Goal: Information Seeking & Learning: Learn about a topic

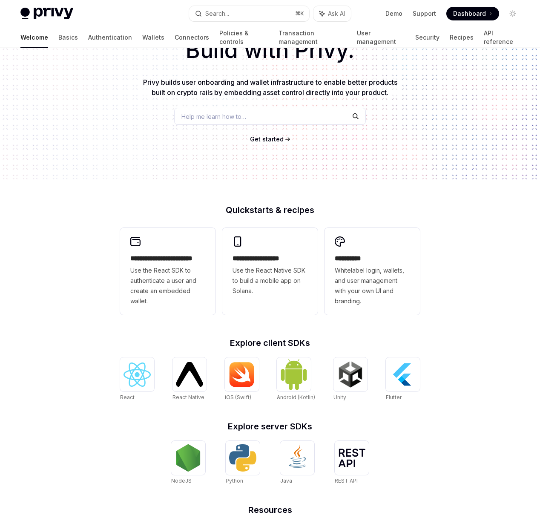
scroll to position [162, 0]
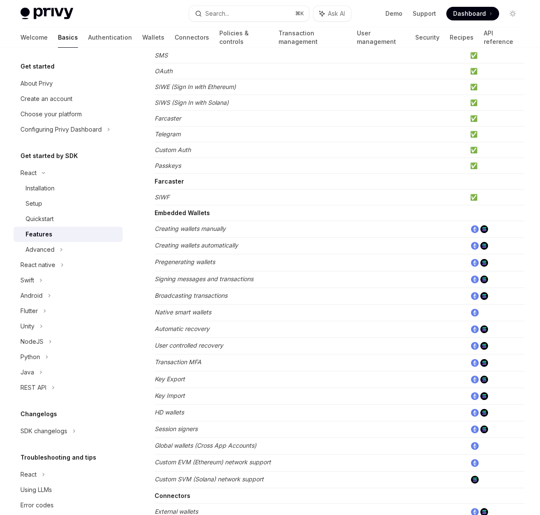
scroll to position [134, 0]
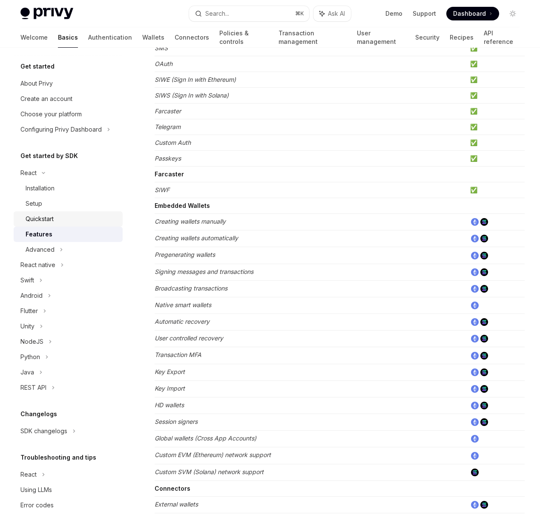
click at [47, 216] on div "Quickstart" at bounding box center [40, 219] width 28 height 10
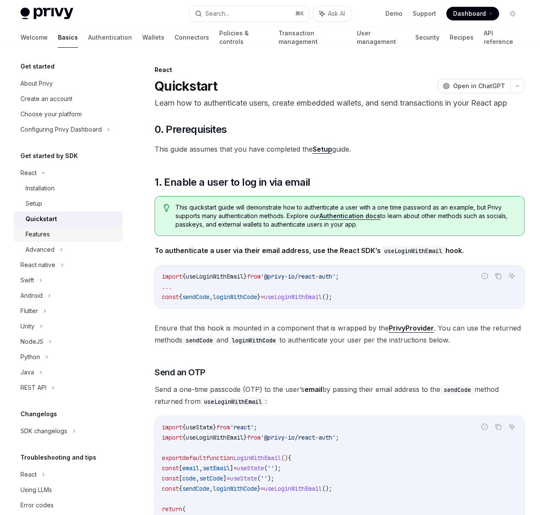
click at [50, 233] on div "Features" at bounding box center [72, 234] width 92 height 10
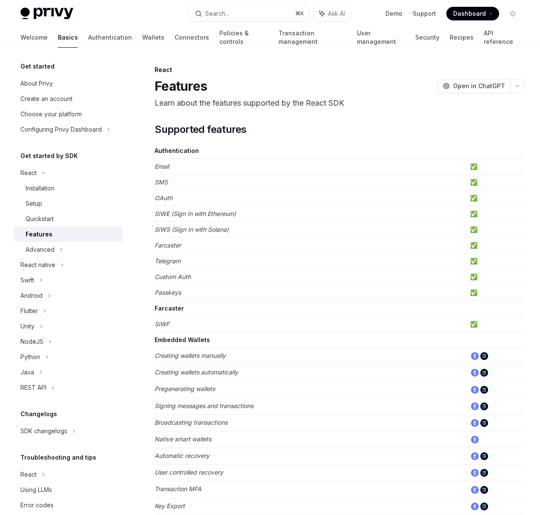
type textarea "*"
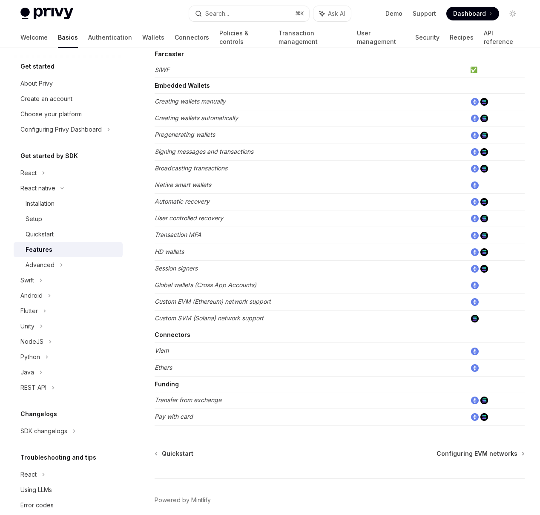
scroll to position [276, 0]
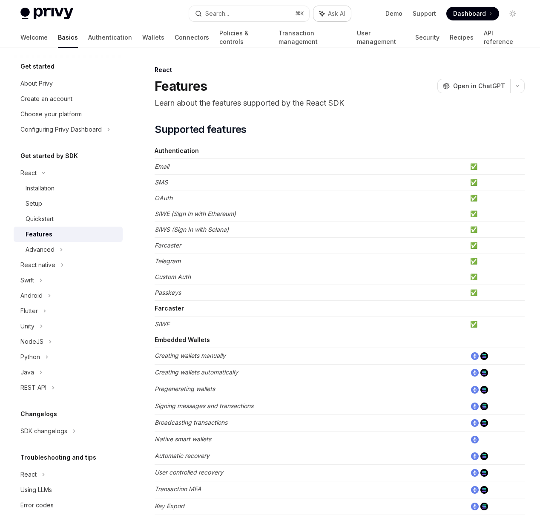
type textarea "*"
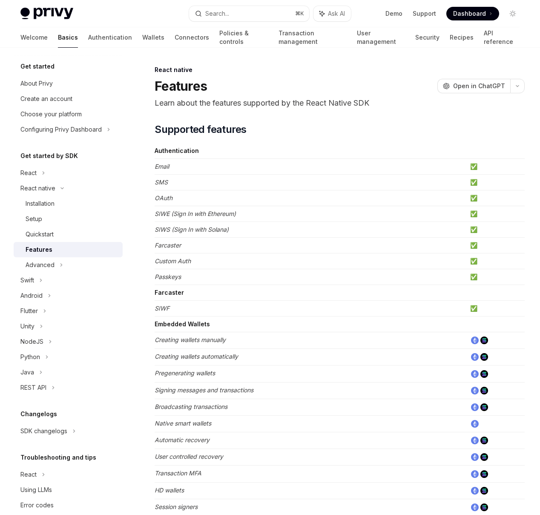
type textarea "*"
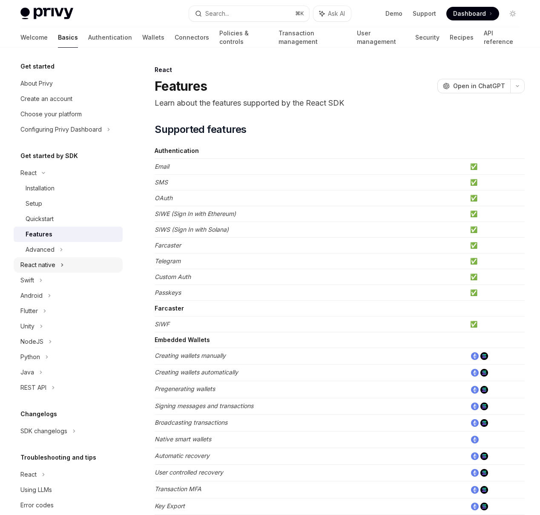
click at [42, 263] on div "React native" at bounding box center [37, 265] width 35 height 10
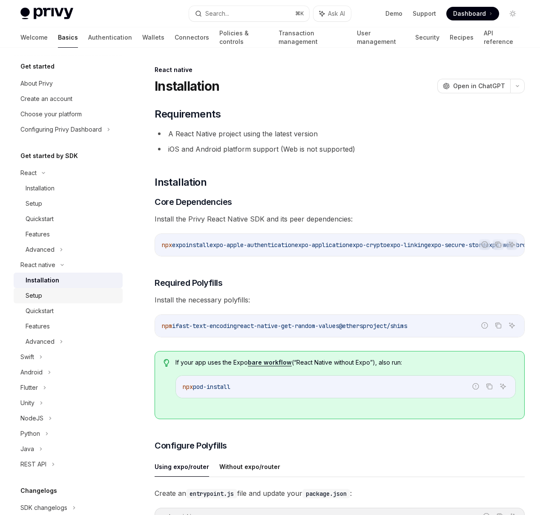
click at [67, 297] on div "Setup" at bounding box center [72, 296] width 92 height 10
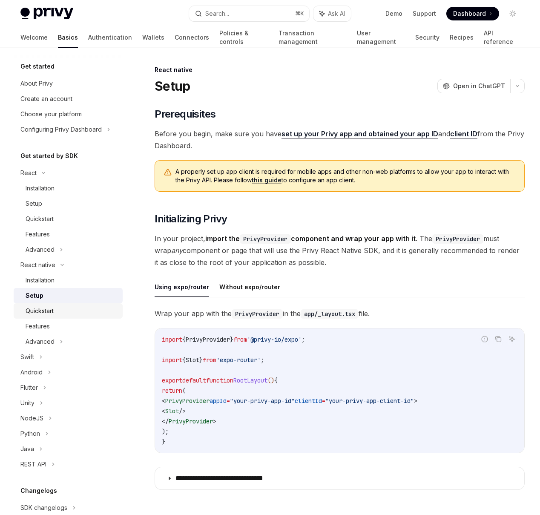
click at [53, 307] on div "Quickstart" at bounding box center [40, 311] width 28 height 10
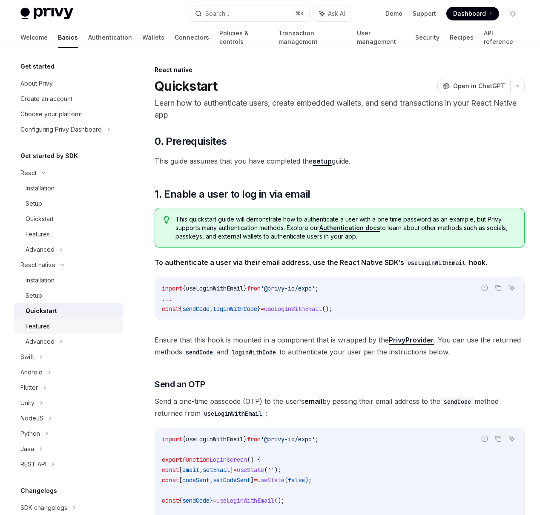
click at [58, 326] on div "Features" at bounding box center [72, 326] width 92 height 10
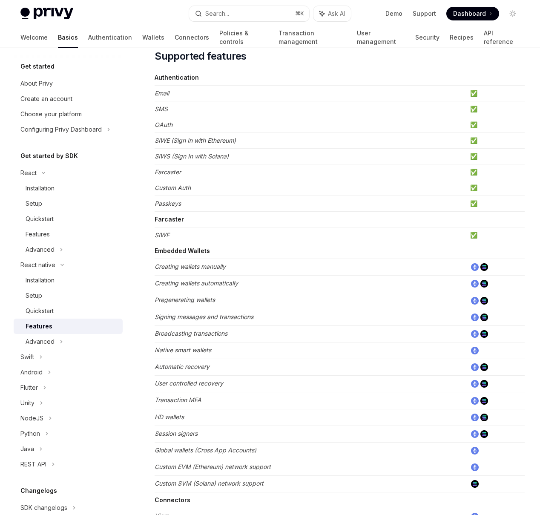
scroll to position [207, 0]
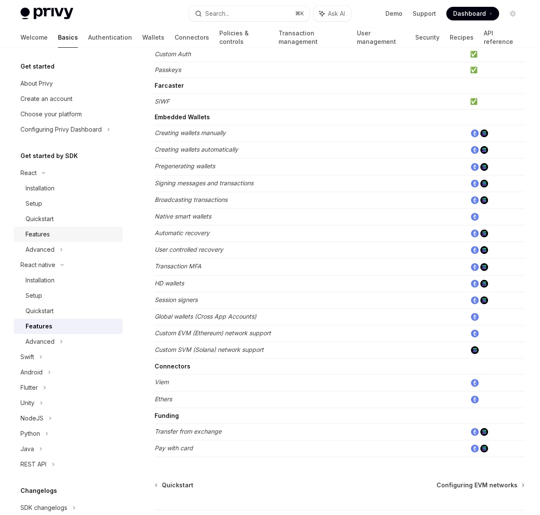
click at [63, 236] on div "Features" at bounding box center [72, 234] width 92 height 10
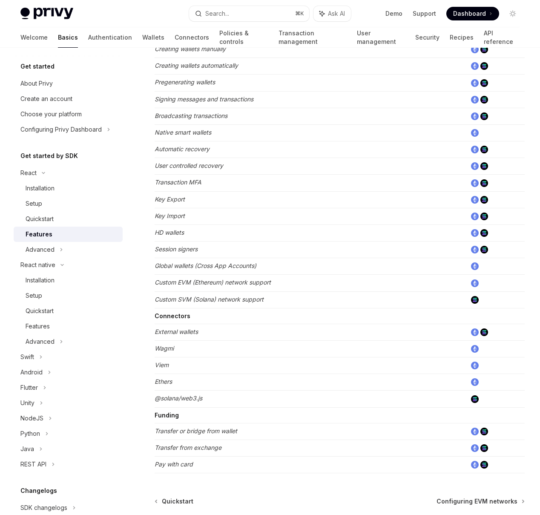
scroll to position [318, 0]
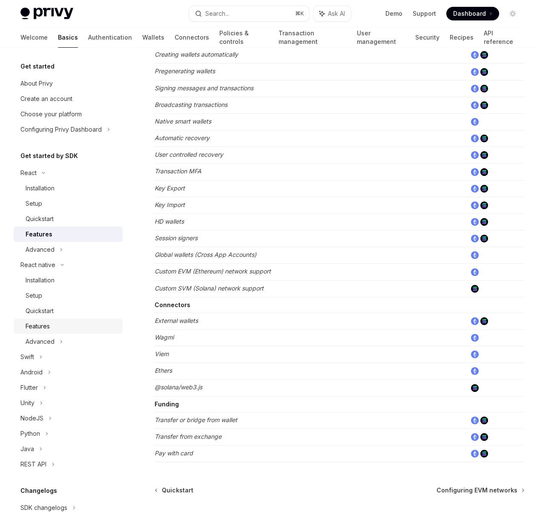
click at [57, 320] on link "Features" at bounding box center [68, 326] width 109 height 15
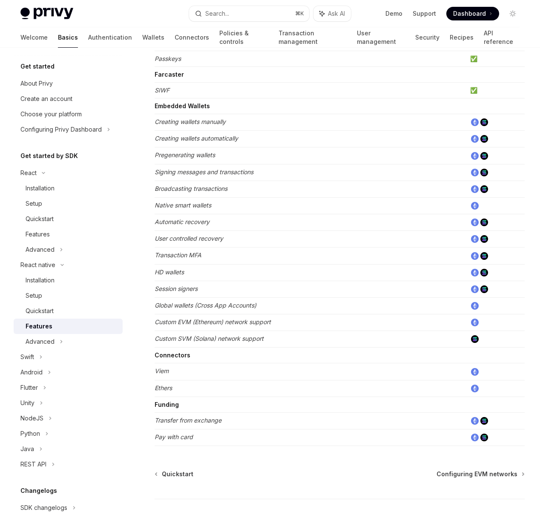
scroll to position [276, 0]
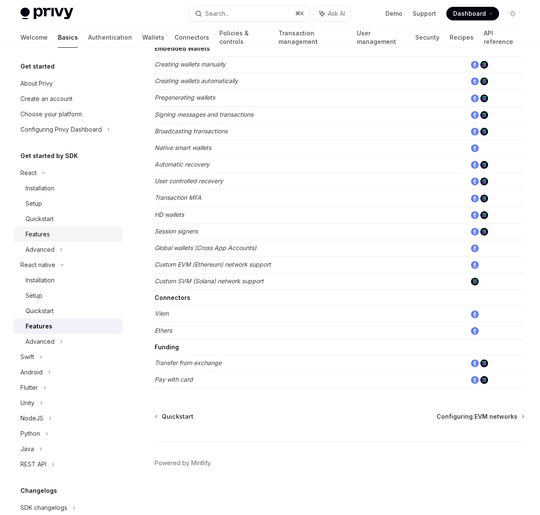
click at [60, 238] on div "Features" at bounding box center [72, 234] width 92 height 10
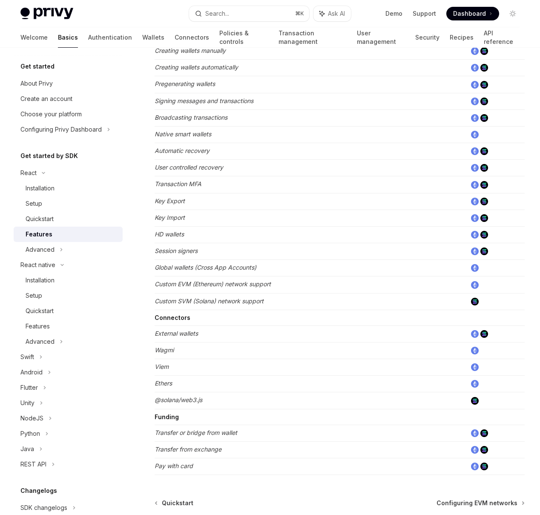
scroll to position [353, 0]
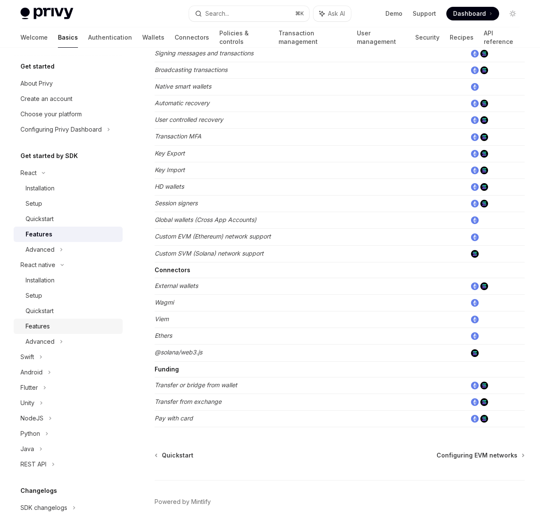
click at [64, 321] on div "Features" at bounding box center [72, 326] width 92 height 10
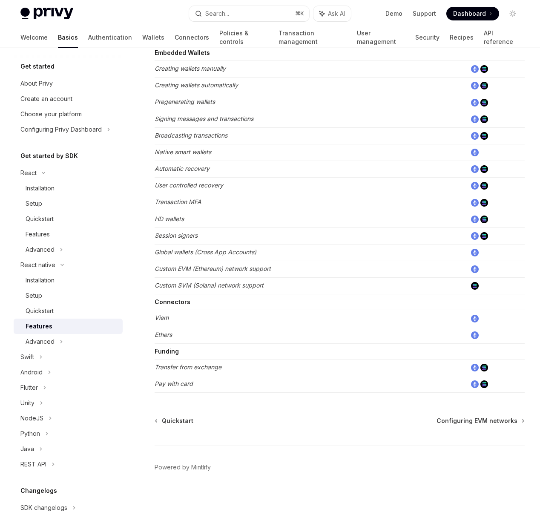
scroll to position [276, 0]
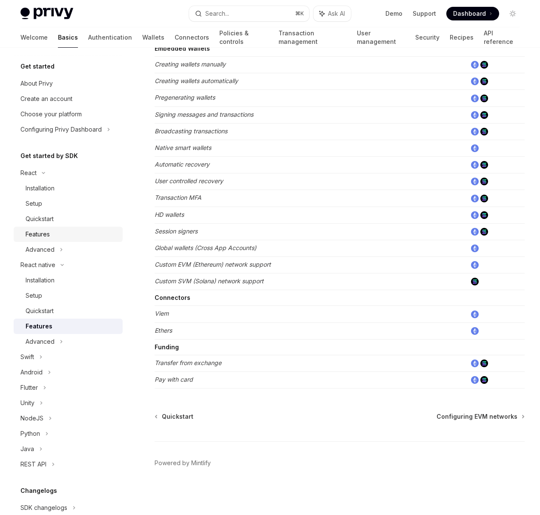
click at [45, 232] on div "Features" at bounding box center [38, 234] width 24 height 10
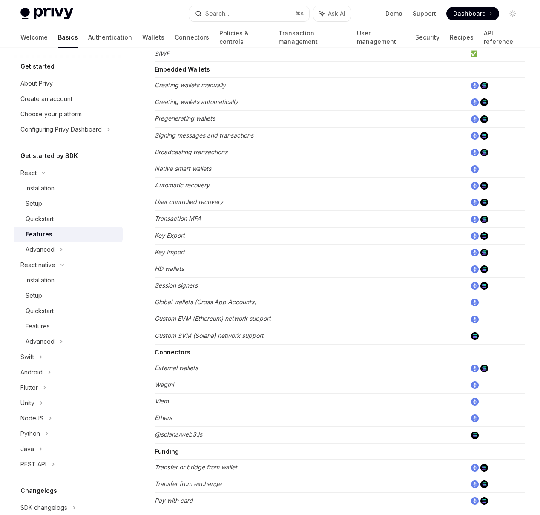
scroll to position [242, 0]
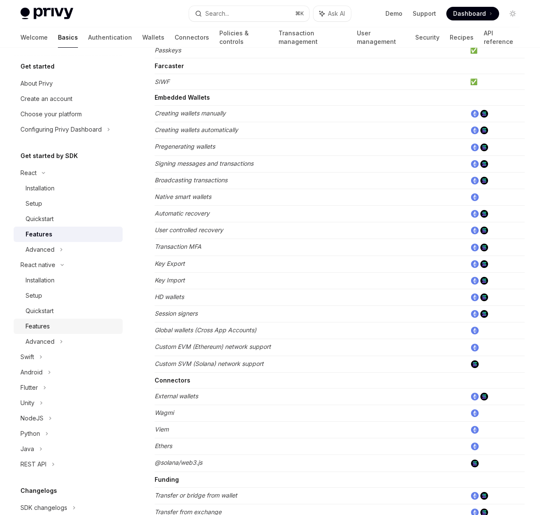
click at [37, 320] on link "Features" at bounding box center [68, 326] width 109 height 15
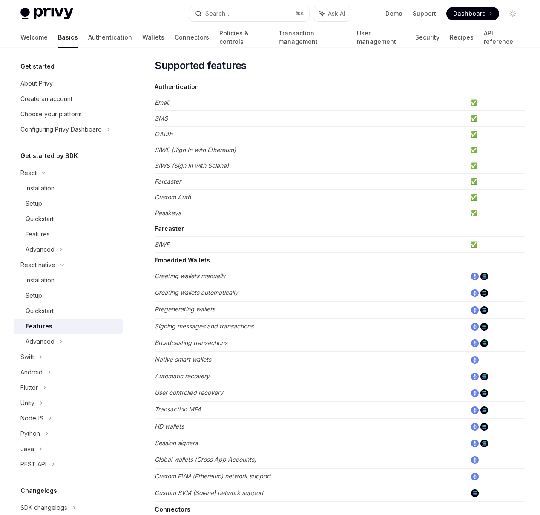
scroll to position [65, 0]
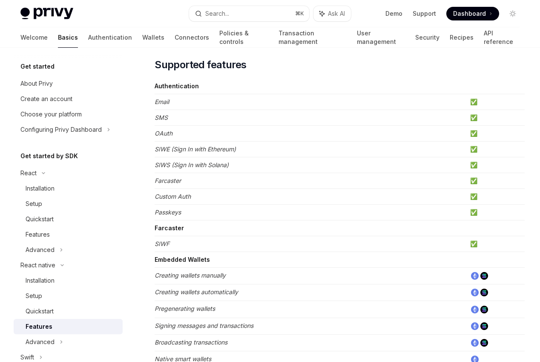
type textarea "*"
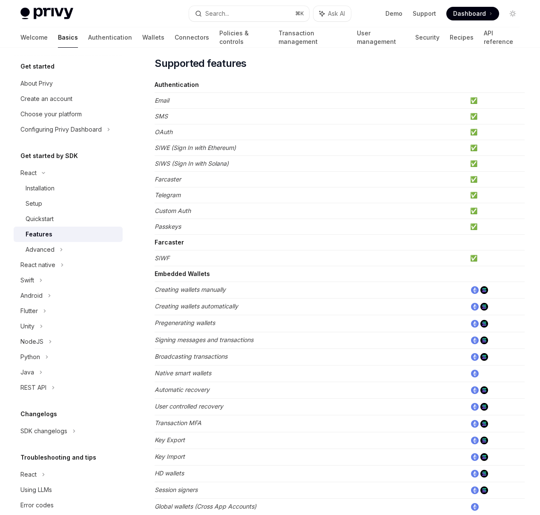
scroll to position [68, 0]
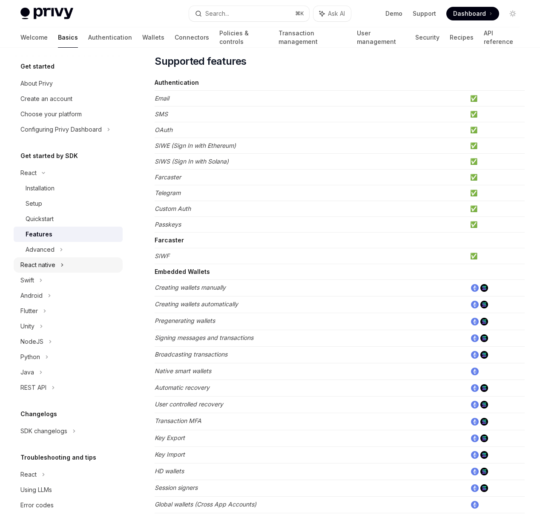
click at [80, 262] on div "React native" at bounding box center [68, 264] width 109 height 15
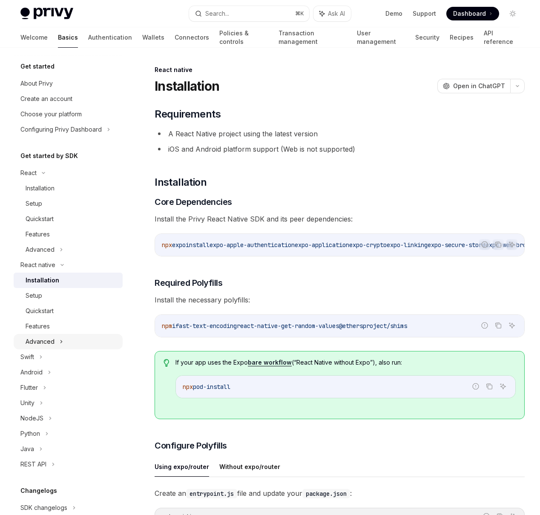
click at [60, 338] on icon at bounding box center [61, 342] width 3 height 10
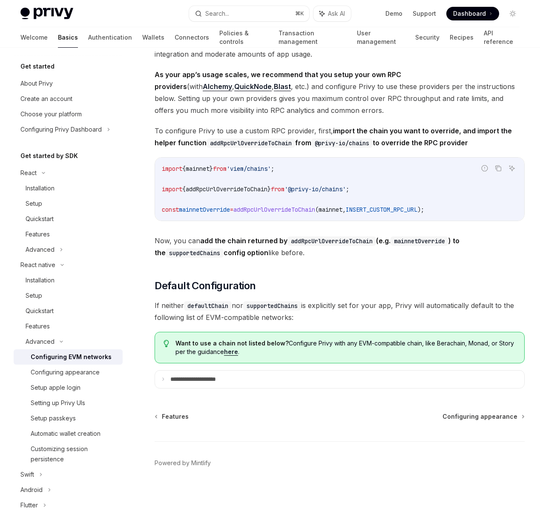
scroll to position [1162, 0]
type textarea "*"
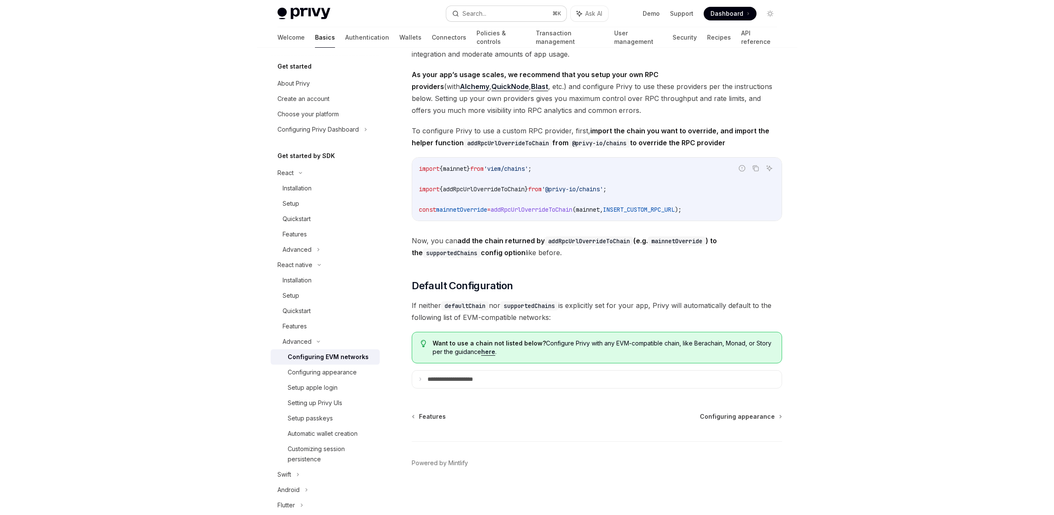
scroll to position [1022, 0]
